Goal: Browse casually

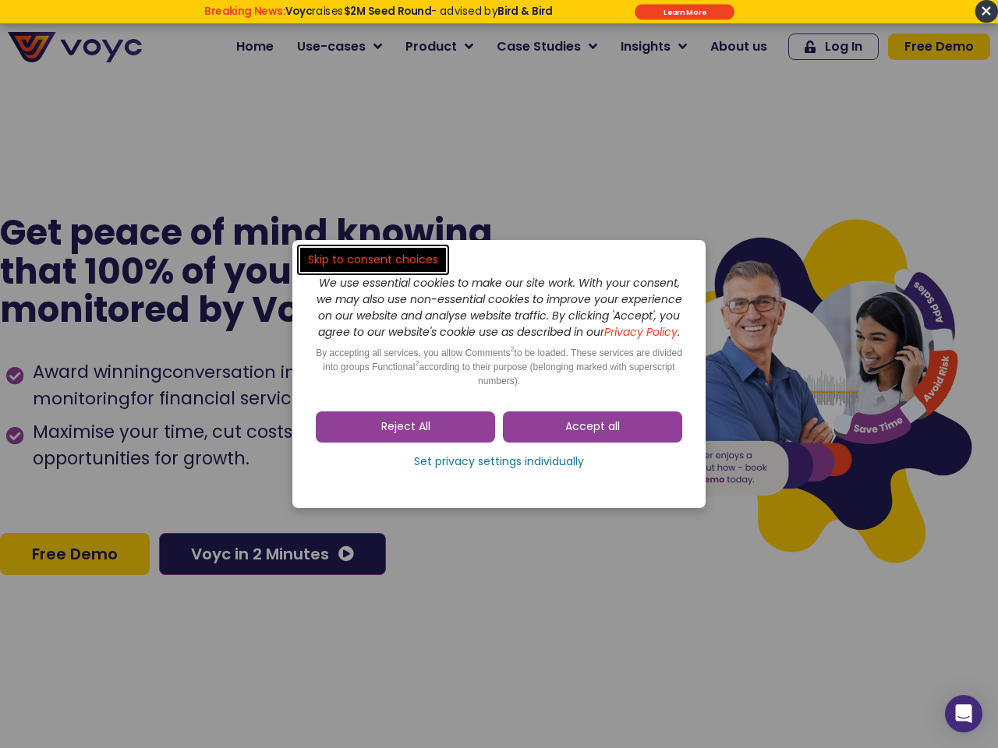
click at [592, 435] on span "Accept all" at bounding box center [592, 427] width 55 height 16
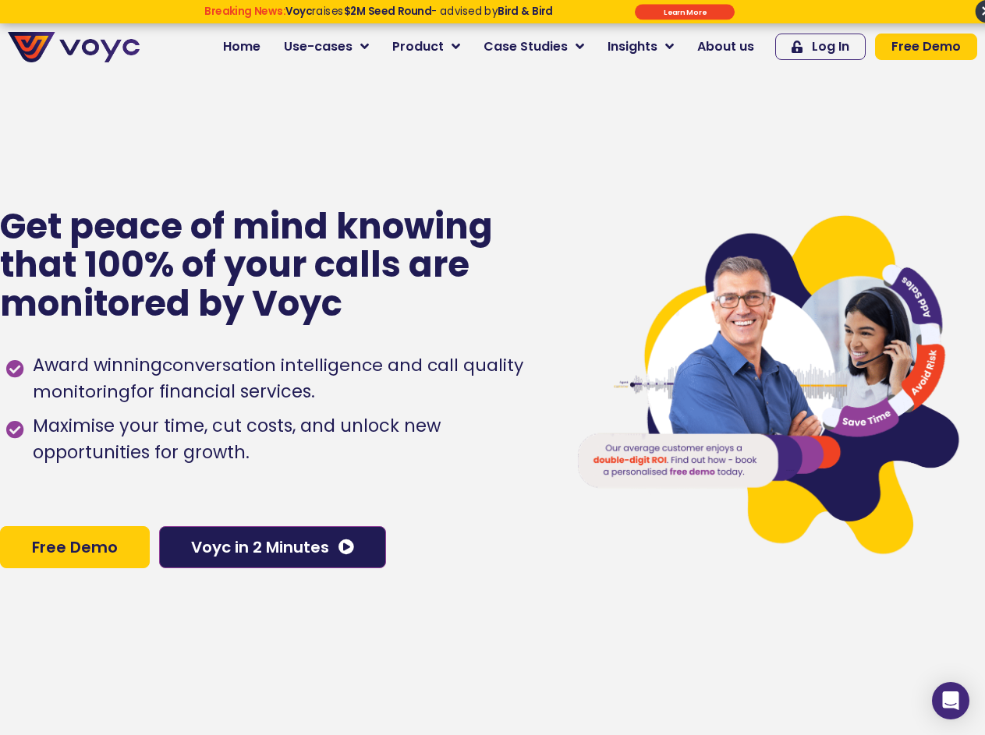
click at [405, 435] on span "Maximise your time, cut costs, and unlock new opportunities for growth." at bounding box center [287, 439] width 517 height 53
click at [499, 466] on span "Maximise your time, cut costs, and unlock new opportunities for growth." at bounding box center [287, 439] width 517 height 53
